Goal: Task Accomplishment & Management: Use online tool/utility

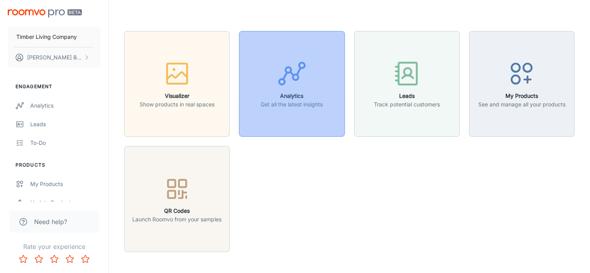
click at [268, 76] on div "button" at bounding box center [292, 75] width 62 height 32
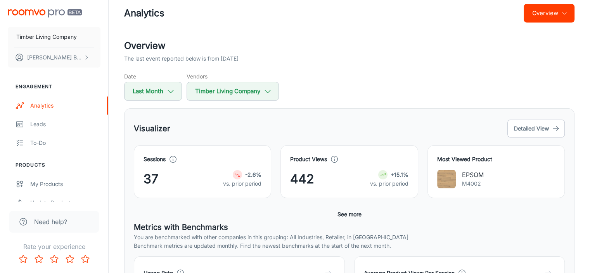
scroll to position [11, 0]
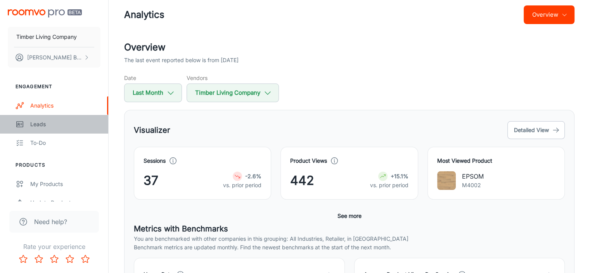
click at [43, 128] on div "Leads" at bounding box center [65, 124] width 70 height 9
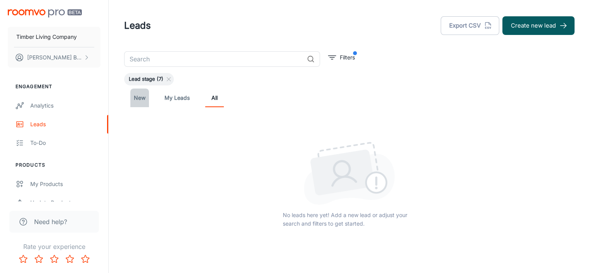
click at [140, 97] on link "New" at bounding box center [139, 97] width 19 height 19
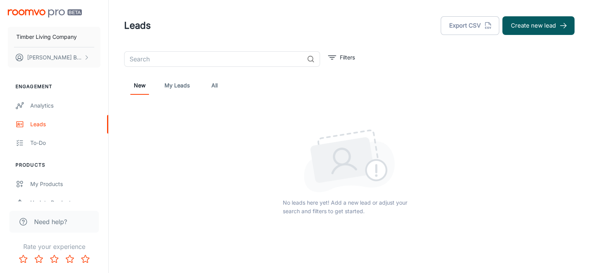
click at [215, 87] on link "All" at bounding box center [214, 85] width 19 height 19
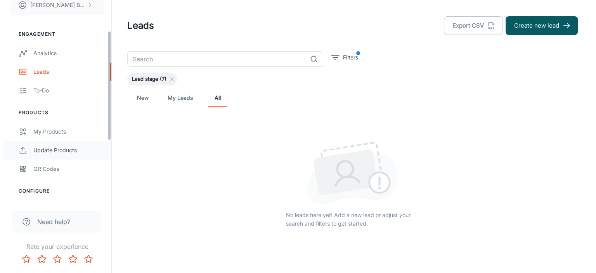
scroll to position [57, 0]
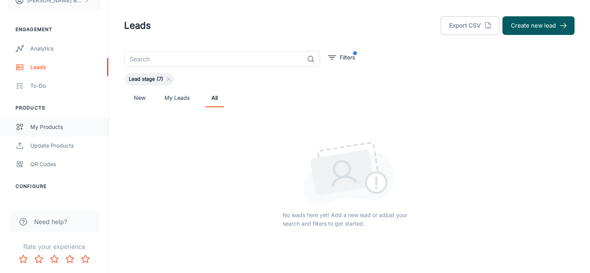
click at [54, 130] on div "My Products" at bounding box center [65, 127] width 70 height 9
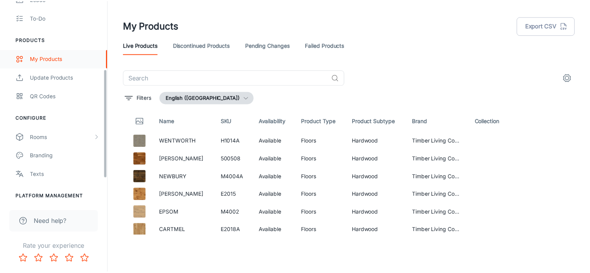
scroll to position [126, 0]
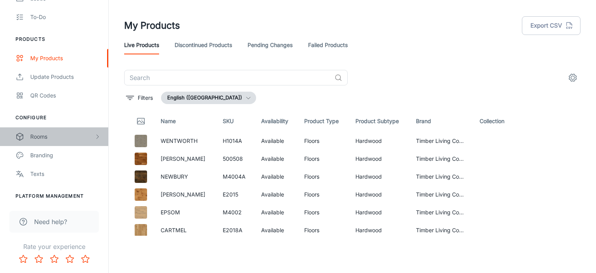
click at [48, 140] on div "Rooms" at bounding box center [62, 136] width 64 height 9
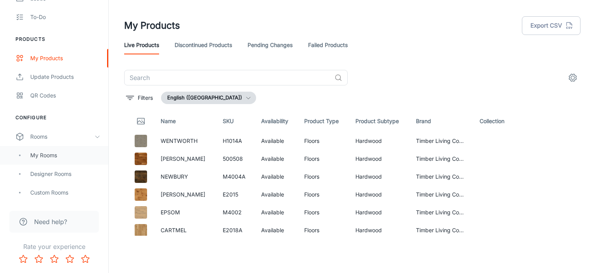
click at [47, 151] on div "My Rooms" at bounding box center [65, 155] width 70 height 9
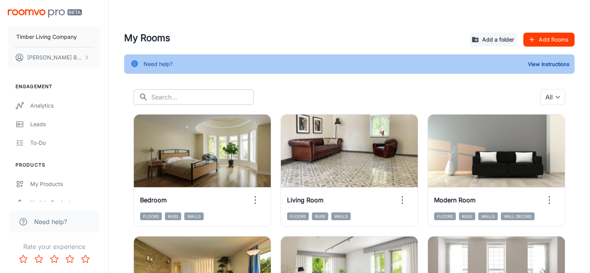
click at [186, 100] on input "text" at bounding box center [202, 97] width 102 height 16
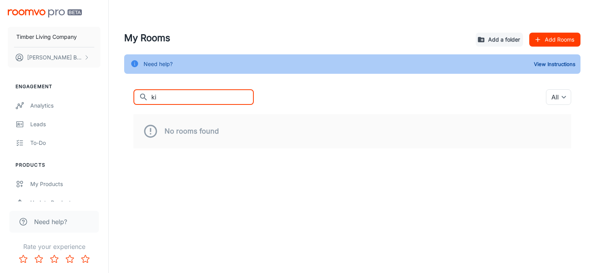
type input "k"
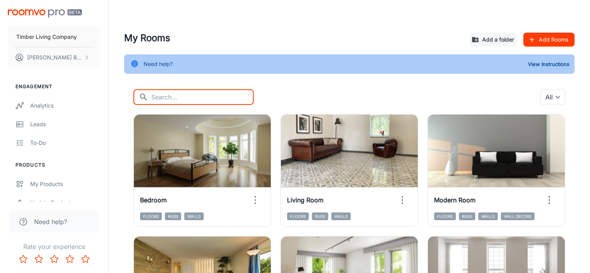
click at [547, 38] on button "Add Rooms" at bounding box center [548, 40] width 51 height 14
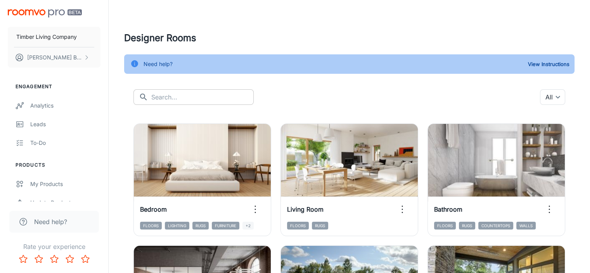
click at [192, 97] on input "text" at bounding box center [202, 97] width 102 height 16
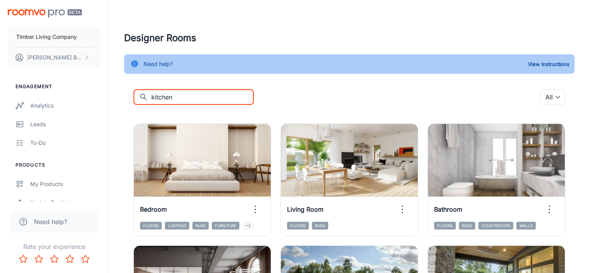
type input "kitchen"
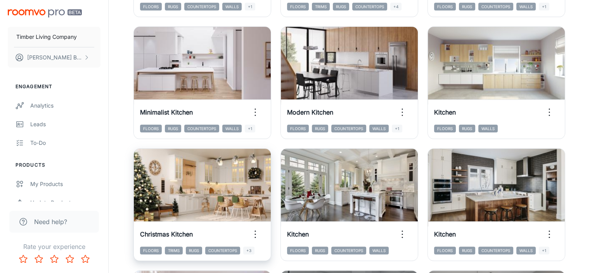
scroll to position [220, 0]
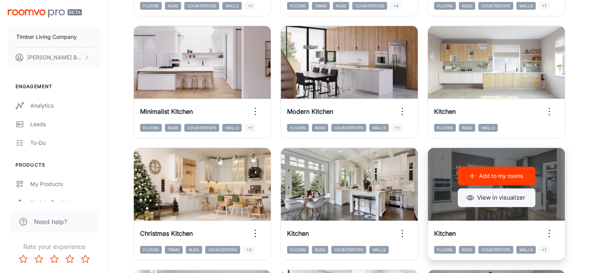
click at [458, 195] on button "View in visualizer" at bounding box center [497, 197] width 78 height 19
click at [458, 170] on button "Add to my rooms" at bounding box center [497, 175] width 78 height 19
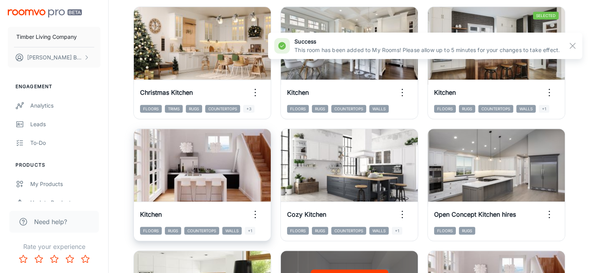
scroll to position [361, 0]
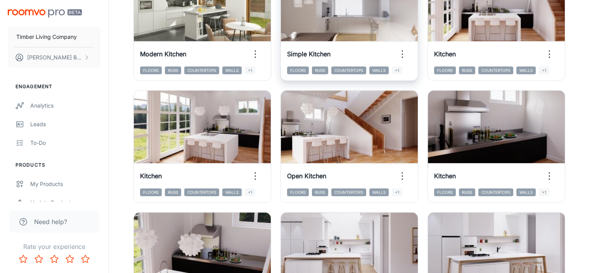
scroll to position [639, 0]
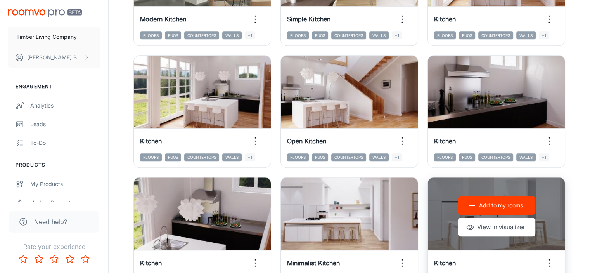
scroll to position [678, 0]
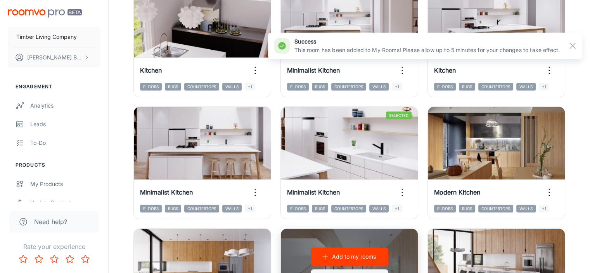
scroll to position [882, 0]
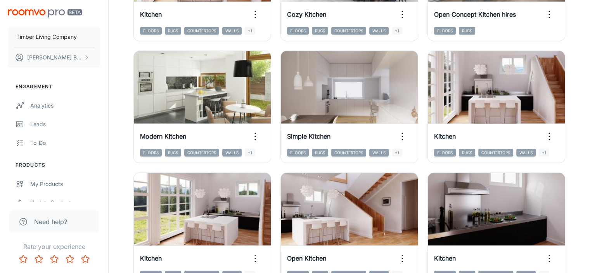
scroll to position [561, 0]
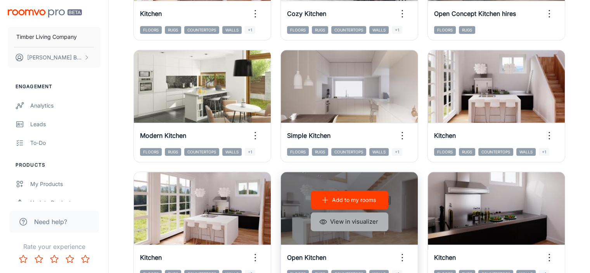
click at [311, 212] on button "View in visualizer" at bounding box center [350, 221] width 78 height 19
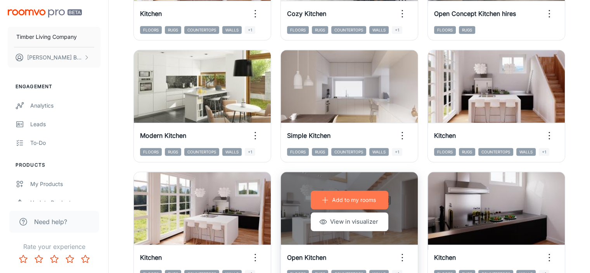
click at [311, 191] on button "Add to my rooms" at bounding box center [350, 200] width 78 height 19
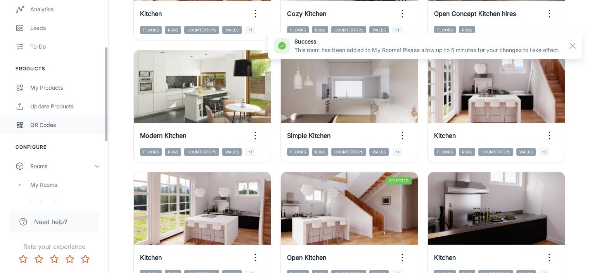
scroll to position [98, 0]
click at [52, 166] on div "Rooms" at bounding box center [62, 164] width 64 height 9
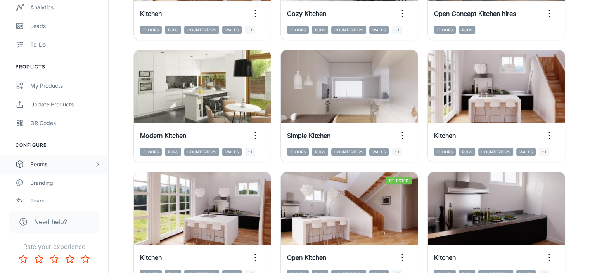
click at [39, 167] on div "Rooms" at bounding box center [62, 164] width 64 height 9
click at [41, 177] on div "My Rooms" at bounding box center [54, 182] width 108 height 19
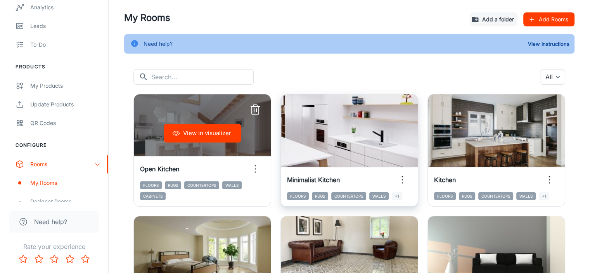
scroll to position [21, 0]
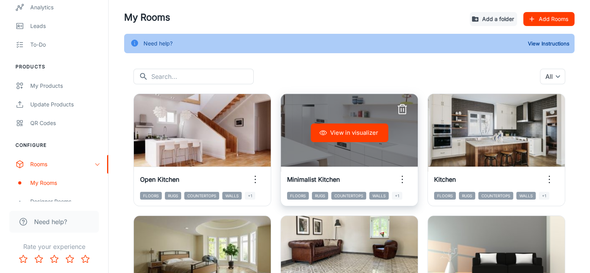
click at [396, 104] on icon "button" at bounding box center [402, 109] width 12 height 12
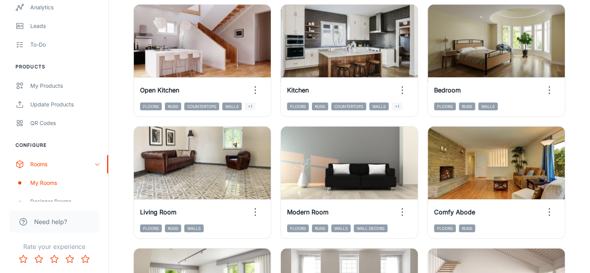
scroll to position [0, 0]
